Goal: Information Seeking & Learning: Learn about a topic

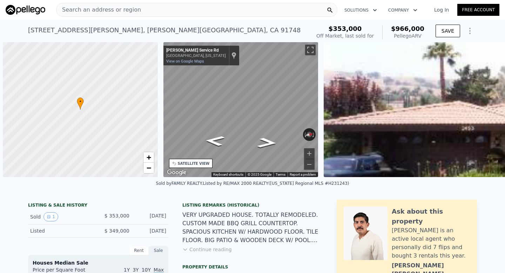
click at [123, 9] on span "Search an address or region" at bounding box center [98, 10] width 85 height 8
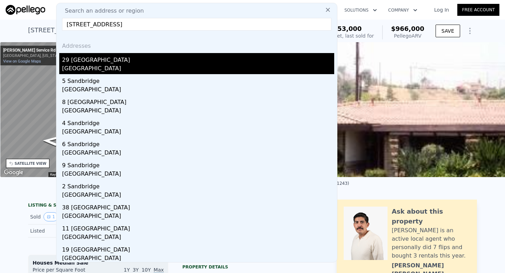
type input "[STREET_ADDRESS]"
click at [138, 60] on div "29 [GEOGRAPHIC_DATA]" at bounding box center [198, 58] width 272 height 11
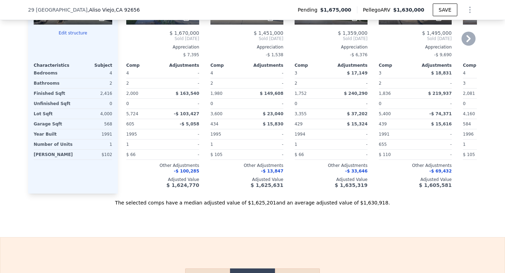
scroll to position [834, 0]
click at [469, 39] on icon at bounding box center [469, 38] width 4 height 7
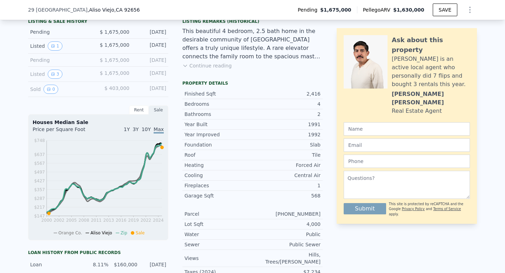
scroll to position [0, 0]
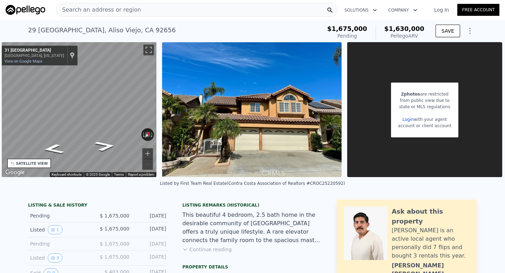
click at [148, 7] on div "Search an address or region" at bounding box center [196, 10] width 281 height 14
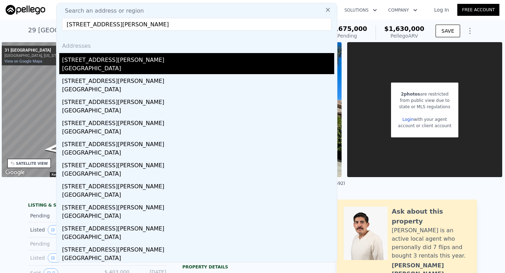
type input "[STREET_ADDRESS][PERSON_NAME]"
click at [117, 59] on div "[STREET_ADDRESS][PERSON_NAME]" at bounding box center [198, 58] width 272 height 11
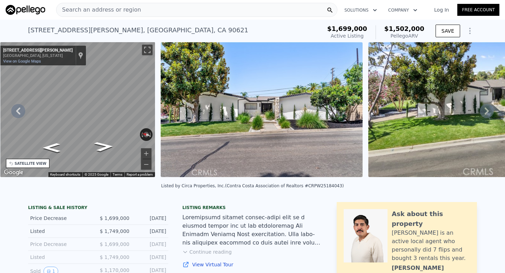
click at [112, 11] on span "Search an address or region" at bounding box center [98, 10] width 85 height 8
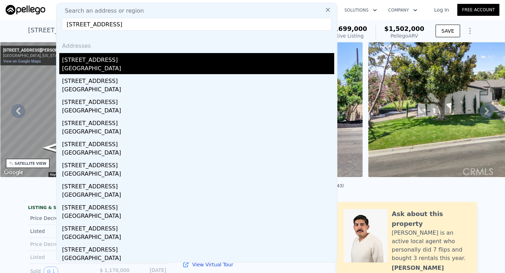
type input "[STREET_ADDRESS]"
click at [146, 56] on div "[STREET_ADDRESS]" at bounding box center [198, 58] width 272 height 11
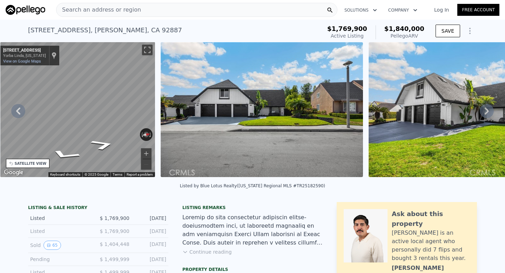
click at [162, 11] on div "Search an address or region" at bounding box center [196, 10] width 281 height 14
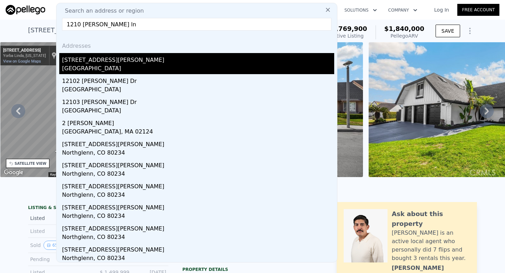
type input "1210 [PERSON_NAME] ln"
click at [74, 65] on div "[GEOGRAPHIC_DATA]" at bounding box center [198, 69] width 272 height 10
